Goal: Information Seeking & Learning: Learn about a topic

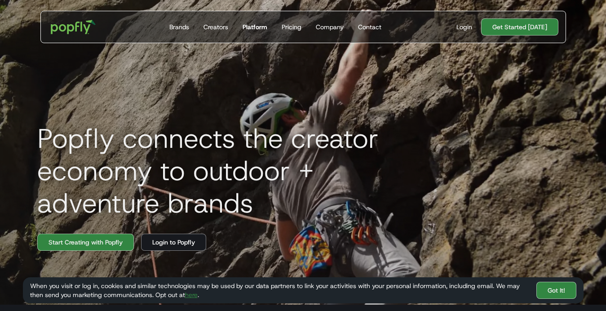
click at [262, 27] on div "Platform" at bounding box center [255, 26] width 25 height 9
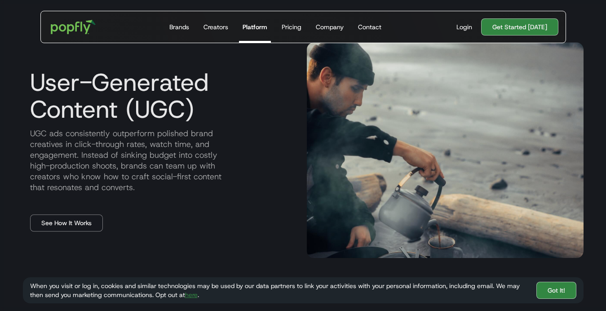
scroll to position [409, 0]
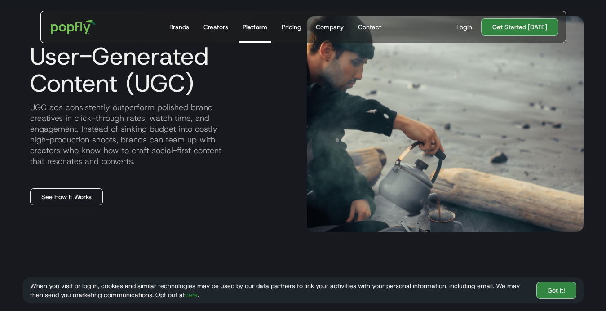
click at [58, 202] on link "See How It Works" at bounding box center [66, 196] width 73 height 17
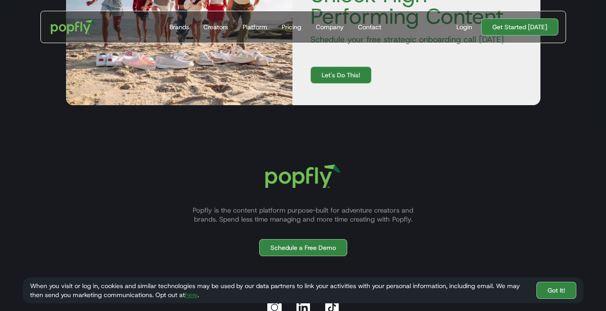
scroll to position [1606, 0]
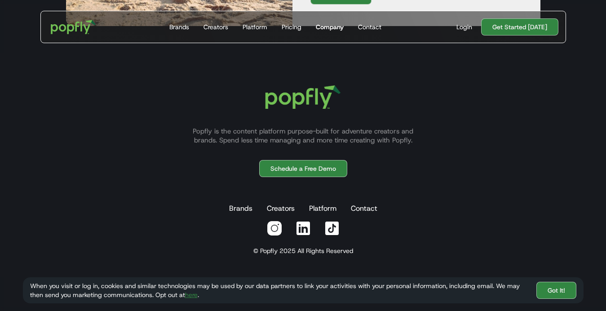
click at [333, 27] on div "Company" at bounding box center [330, 26] width 28 height 9
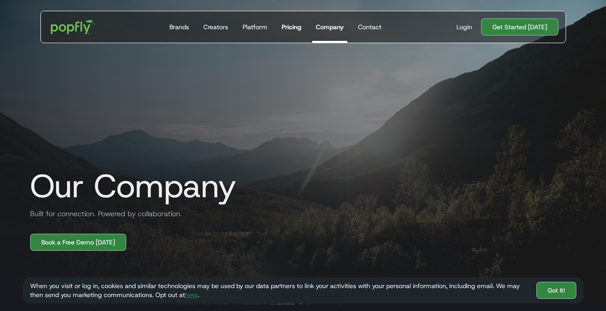
click at [289, 27] on div "Pricing" at bounding box center [292, 26] width 20 height 9
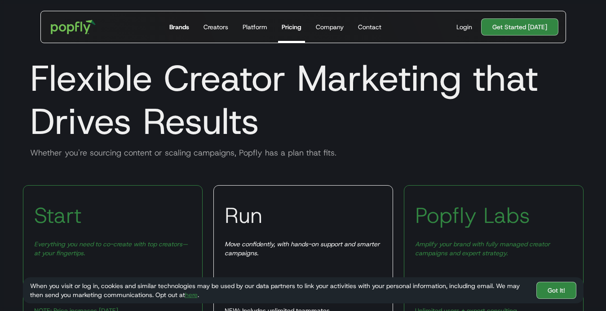
click at [179, 29] on div "Brands" at bounding box center [179, 26] width 20 height 9
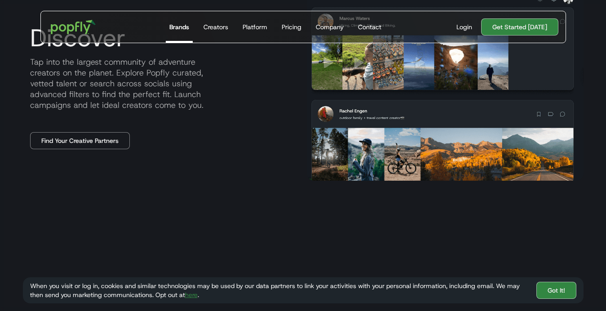
scroll to position [416, 0]
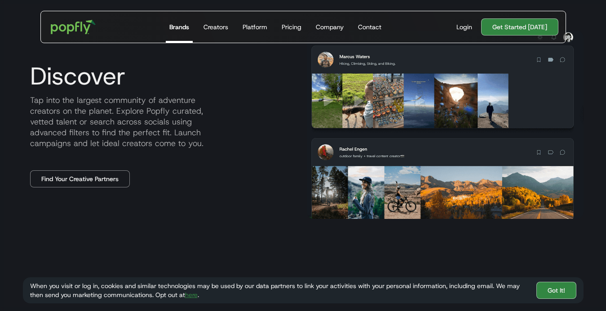
click at [360, 171] on img at bounding box center [445, 125] width 277 height 188
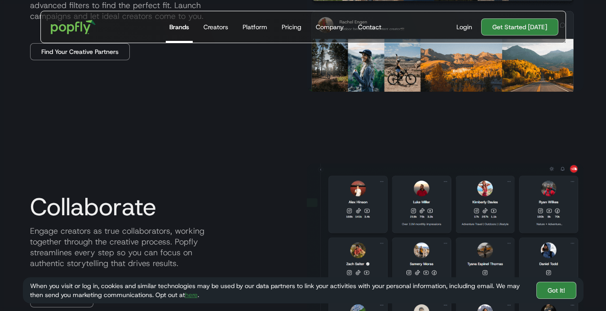
scroll to position [0, 0]
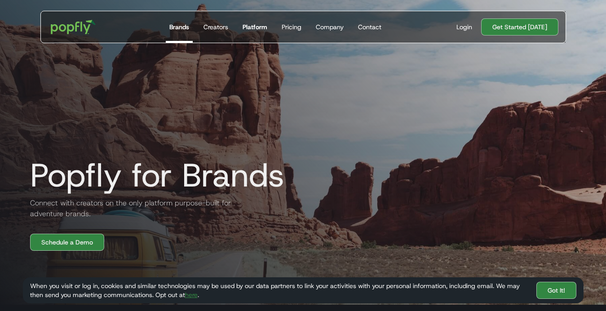
click at [255, 25] on div "Platform" at bounding box center [255, 26] width 25 height 9
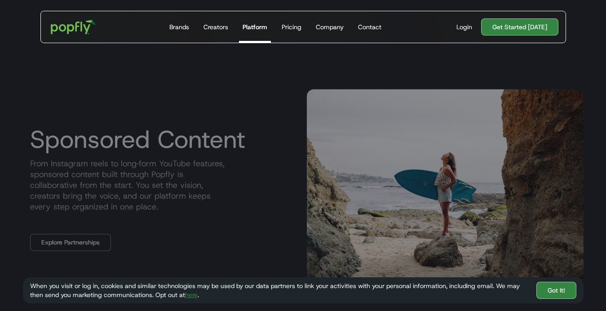
scroll to position [702, 0]
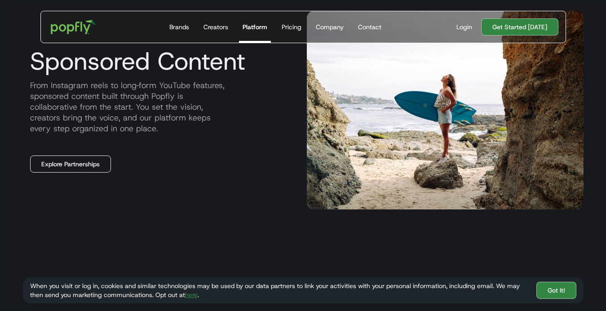
click at [83, 161] on link "Explore Partnerships" at bounding box center [70, 163] width 81 height 17
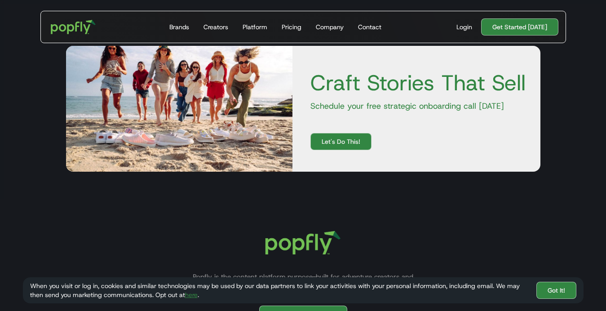
scroll to position [1595, 0]
